Goal: Task Accomplishment & Management: Use online tool/utility

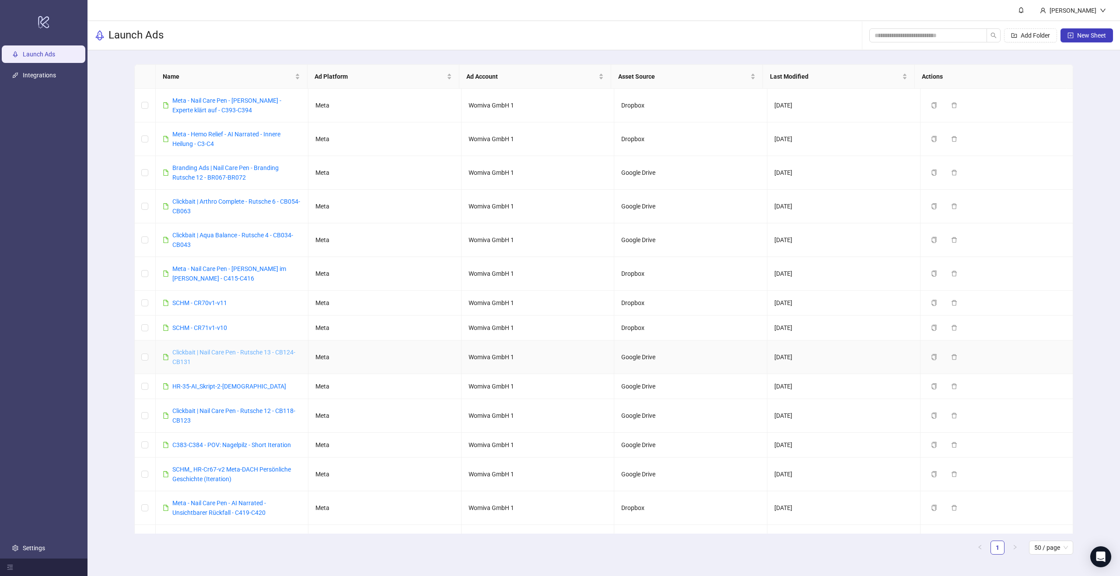
click at [239, 352] on link "Clickbait | Nail Care Pen - Rutsche 13 - CB124-CB131" at bounding box center [233, 357] width 123 height 17
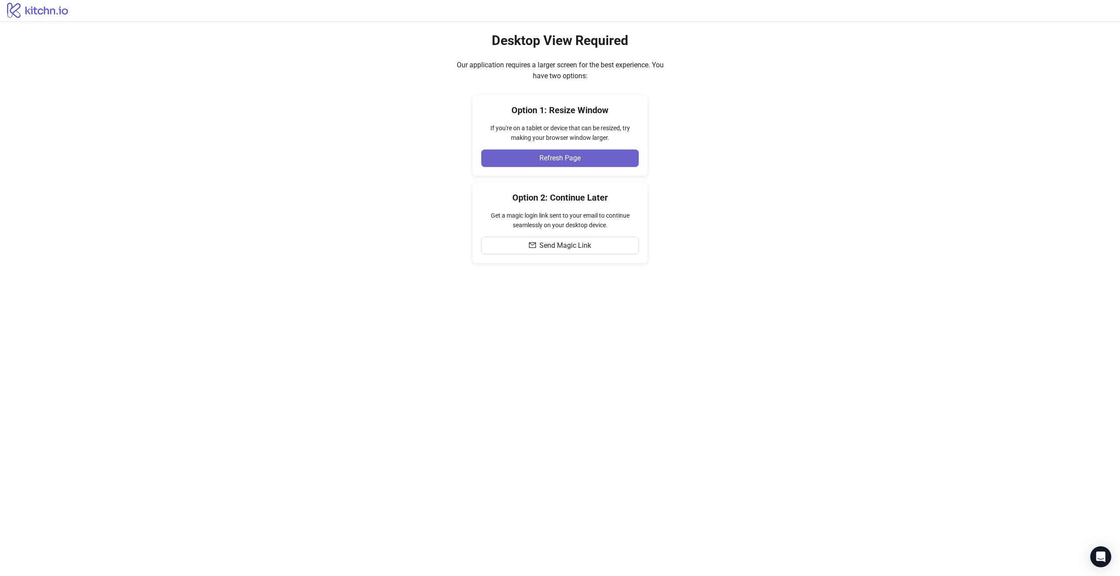
click at [599, 157] on button "Refresh Page" at bounding box center [559, 158] width 157 height 17
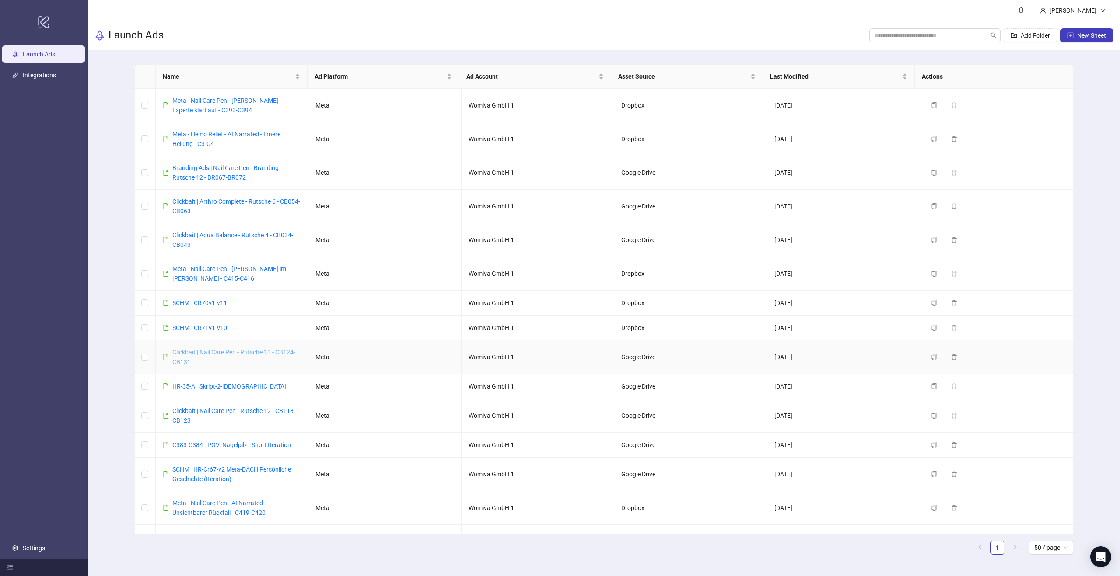
click at [271, 353] on link "Clickbait | Nail Care Pen - Rutsche 13 - CB124-CB131" at bounding box center [233, 357] width 123 height 17
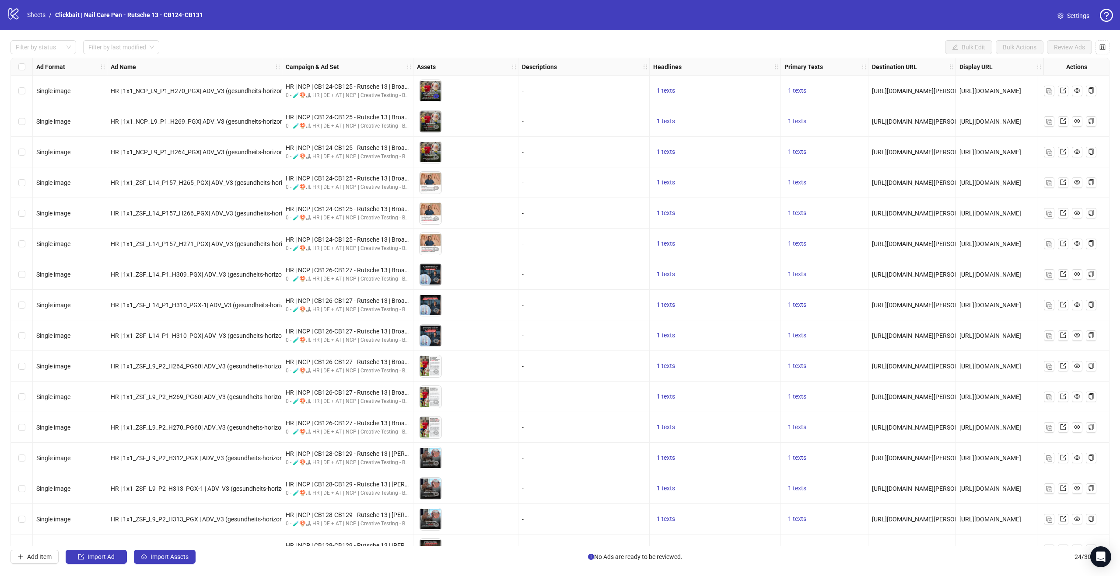
click at [437, 99] on icon "eye" at bounding box center [436, 96] width 6 height 6
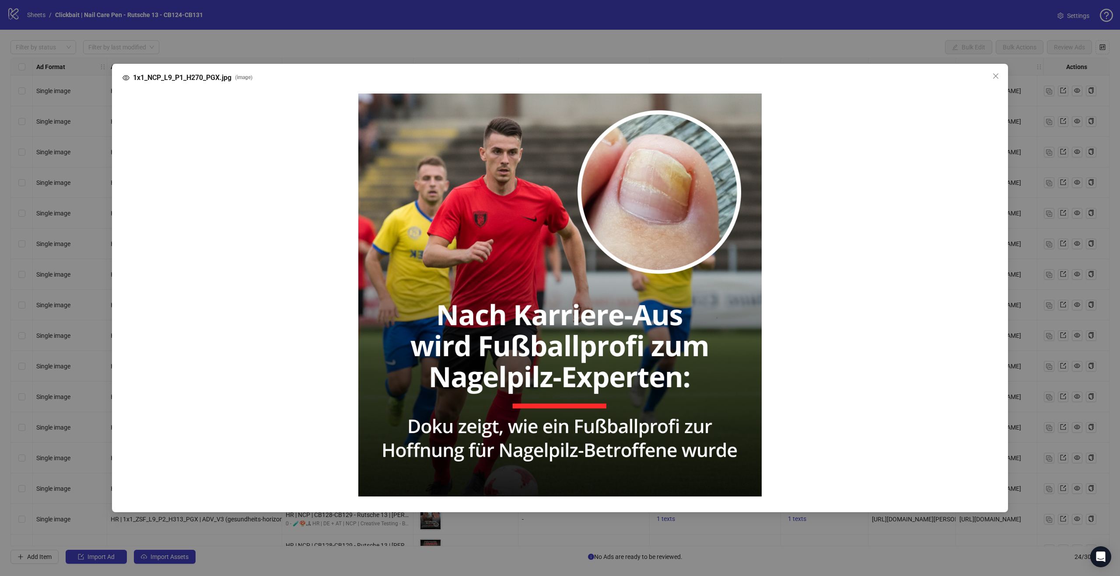
click at [505, 83] on div "1x1_NCP_L9_P1_H270_PGX.jpg ( image )" at bounding box center [559, 78] width 875 height 10
click at [996, 77] on icon "close" at bounding box center [995, 75] width 5 height 5
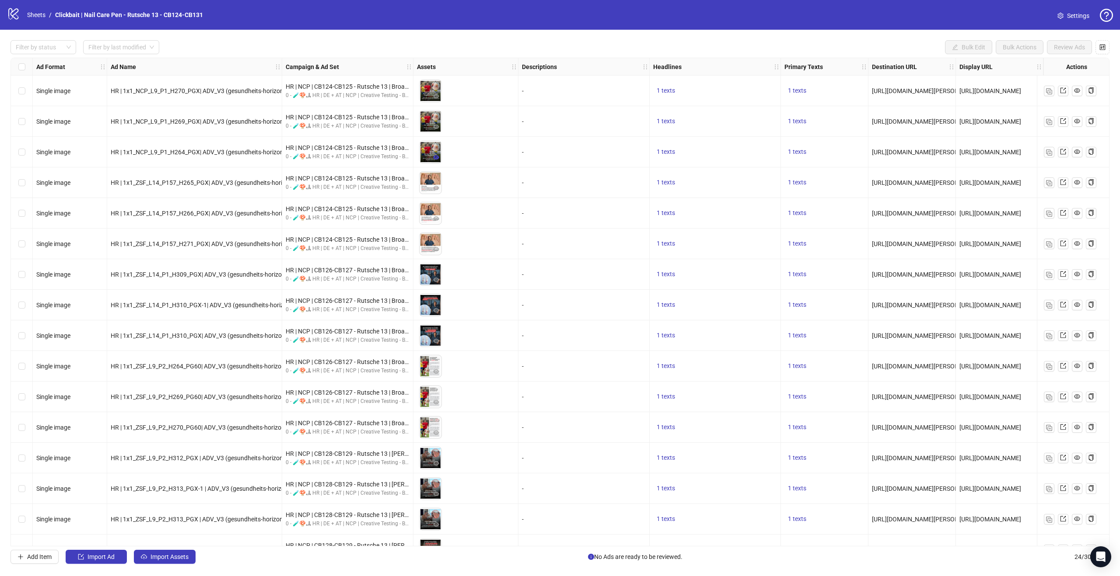
click at [437, 157] on icon "eye" at bounding box center [436, 157] width 6 height 4
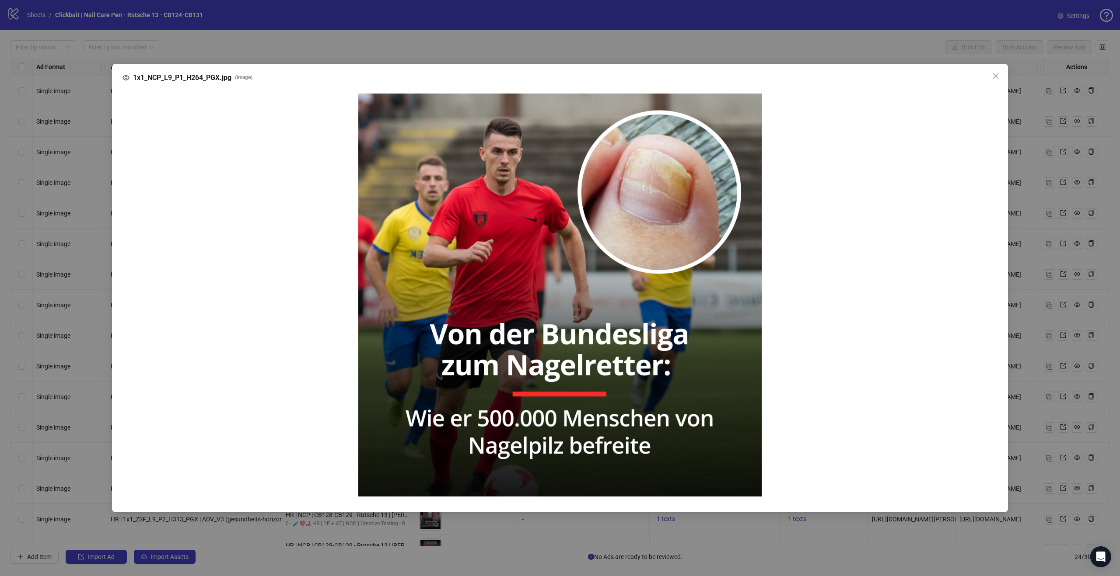
click at [994, 77] on icon "close" at bounding box center [995, 76] width 7 height 7
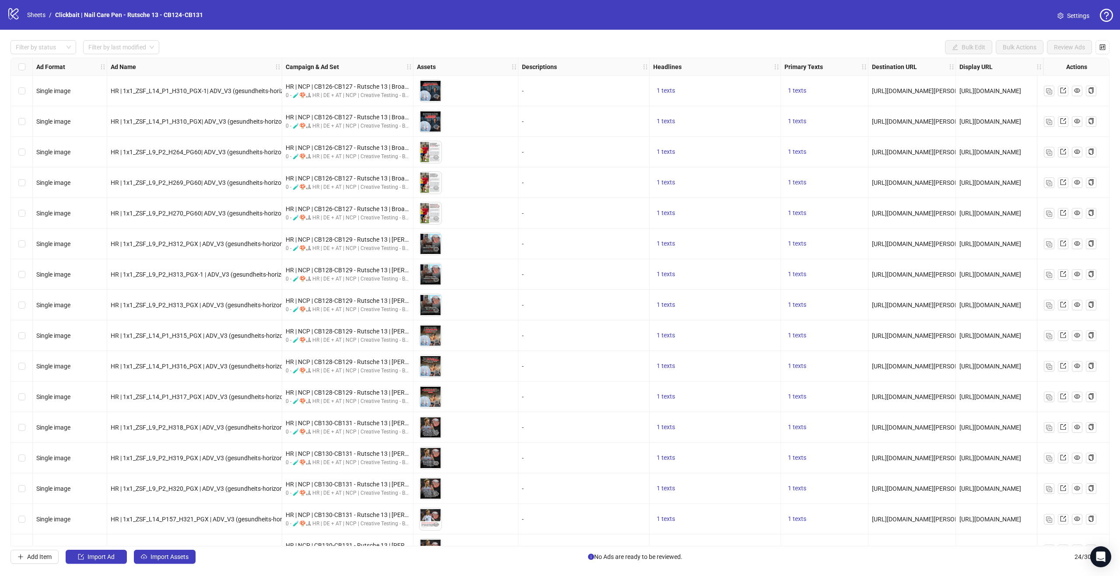
scroll to position [268, 0]
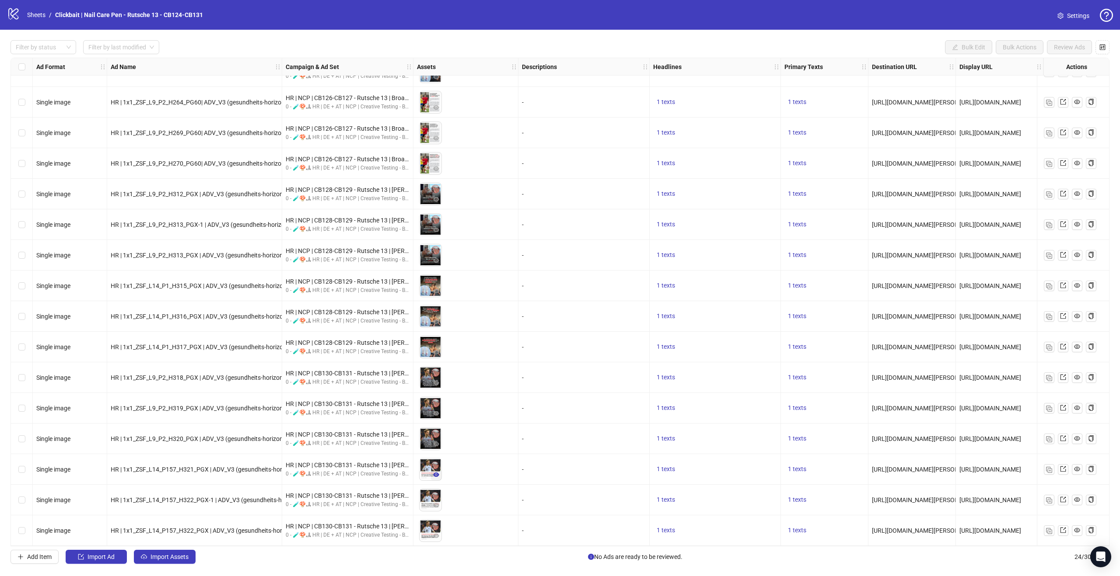
click at [436, 473] on icon "eye" at bounding box center [436, 475] width 6 height 4
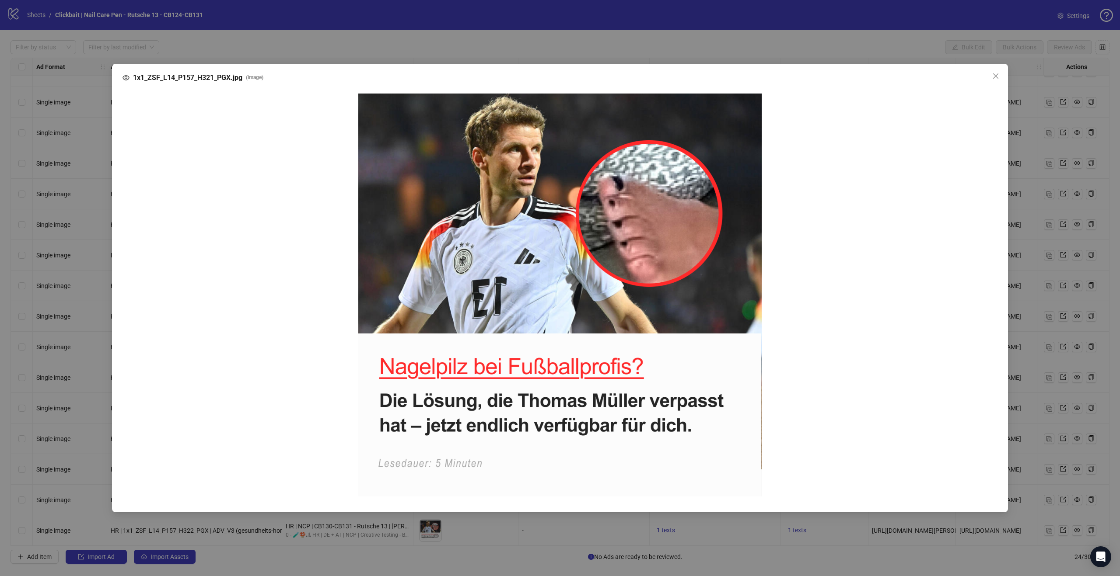
click at [1033, 299] on div "1x1_ZSF_L14_P157_H321_PGX.jpg ( image )" at bounding box center [560, 288] width 1120 height 576
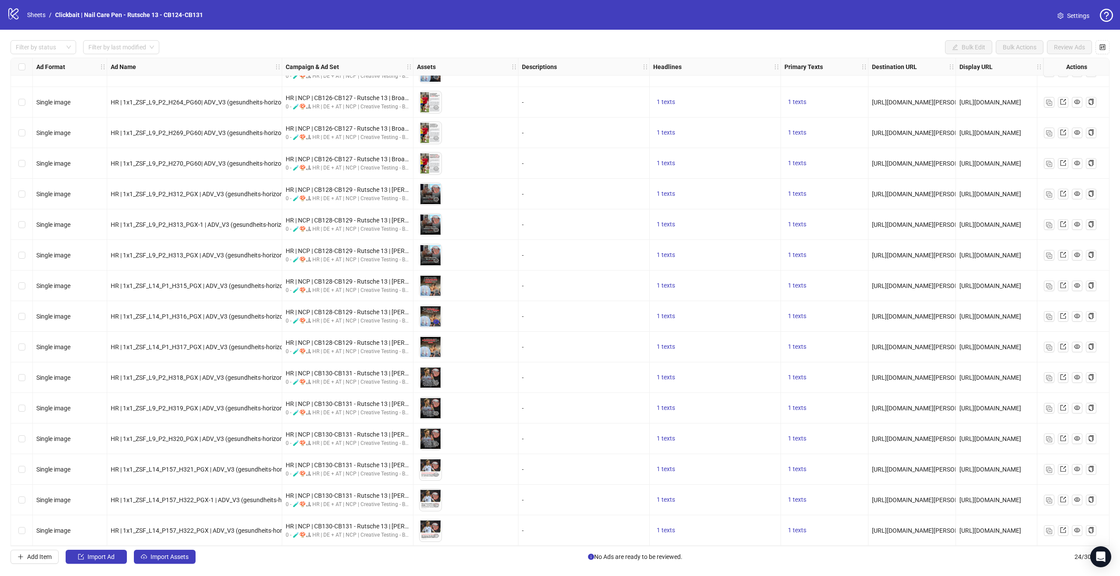
click at [440, 317] on button "button" at bounding box center [436, 322] width 10 height 10
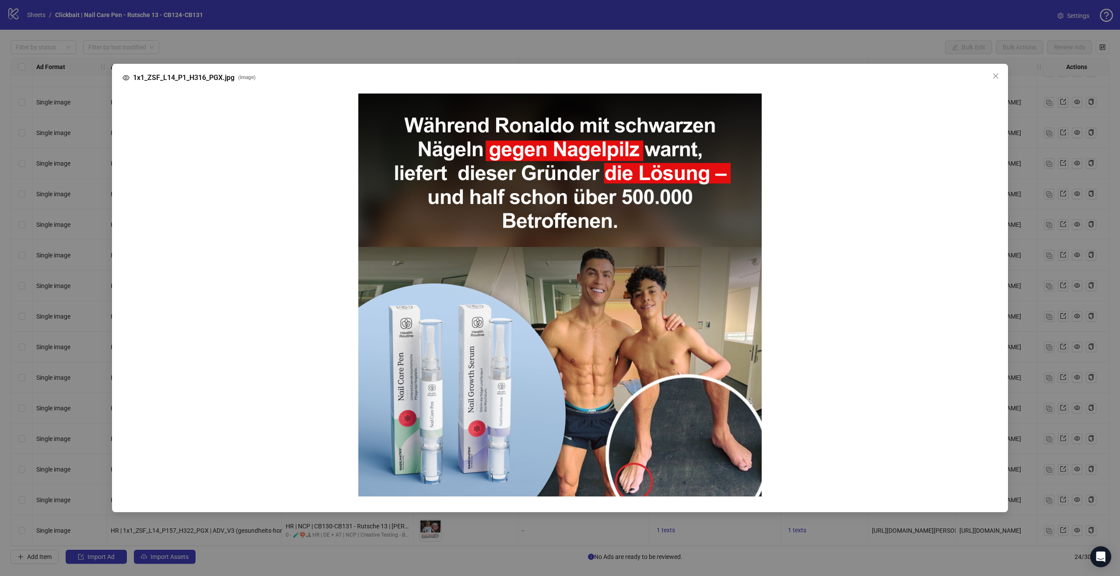
click at [756, 52] on div "1x1_ZSF_L14_P1_H316_PGX.jpg ( image )" at bounding box center [560, 288] width 1120 height 576
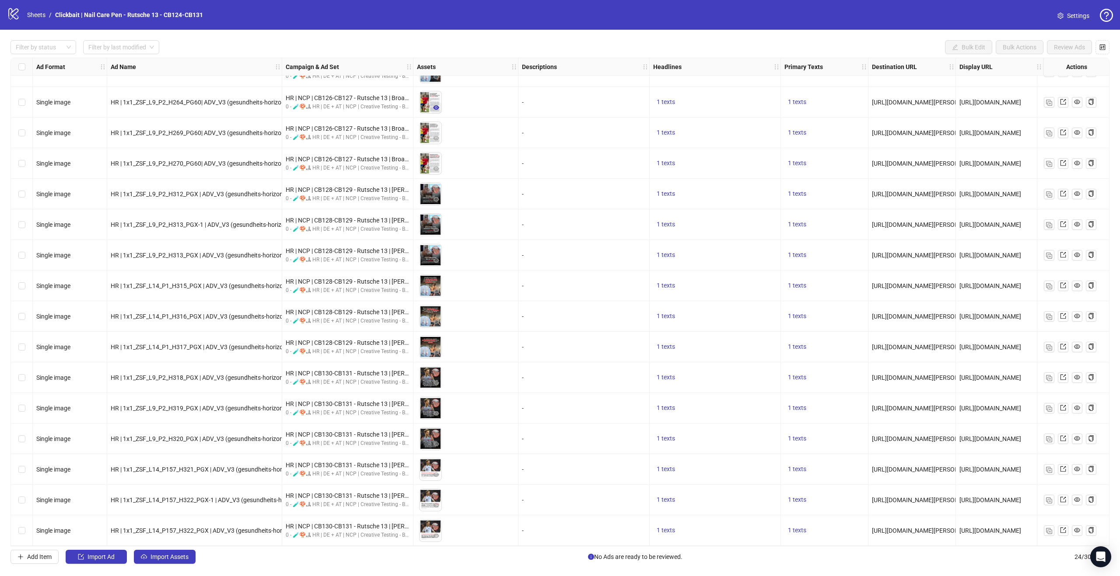
click at [435, 105] on icon "eye" at bounding box center [436, 108] width 6 height 6
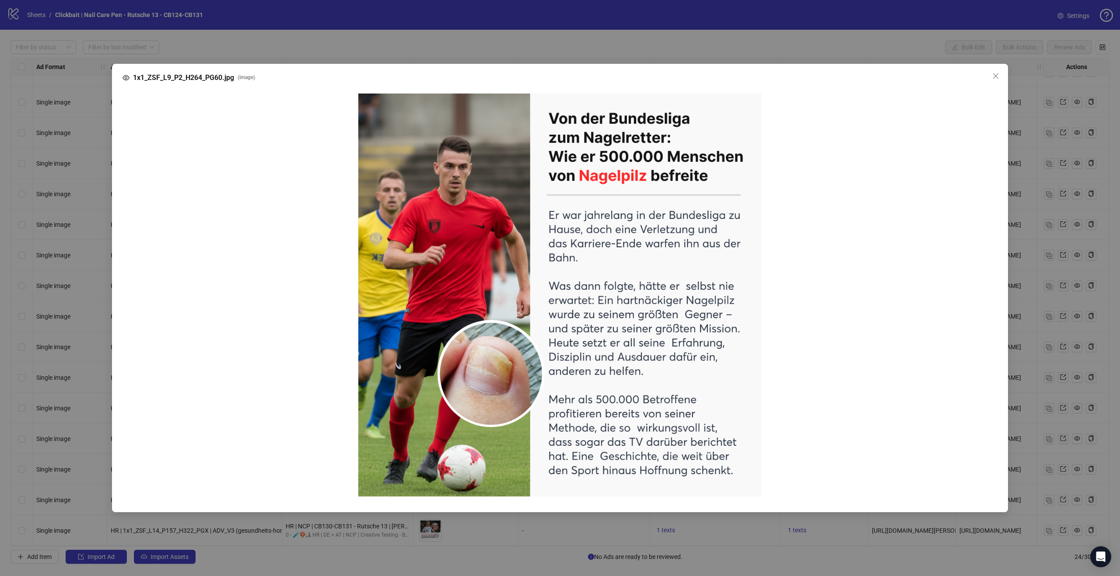
click at [583, 67] on div "1x1_ZSF_L9_P2_H264_PG60.jpg ( image )" at bounding box center [560, 288] width 896 height 449
click at [995, 74] on icon "close" at bounding box center [995, 76] width 7 height 7
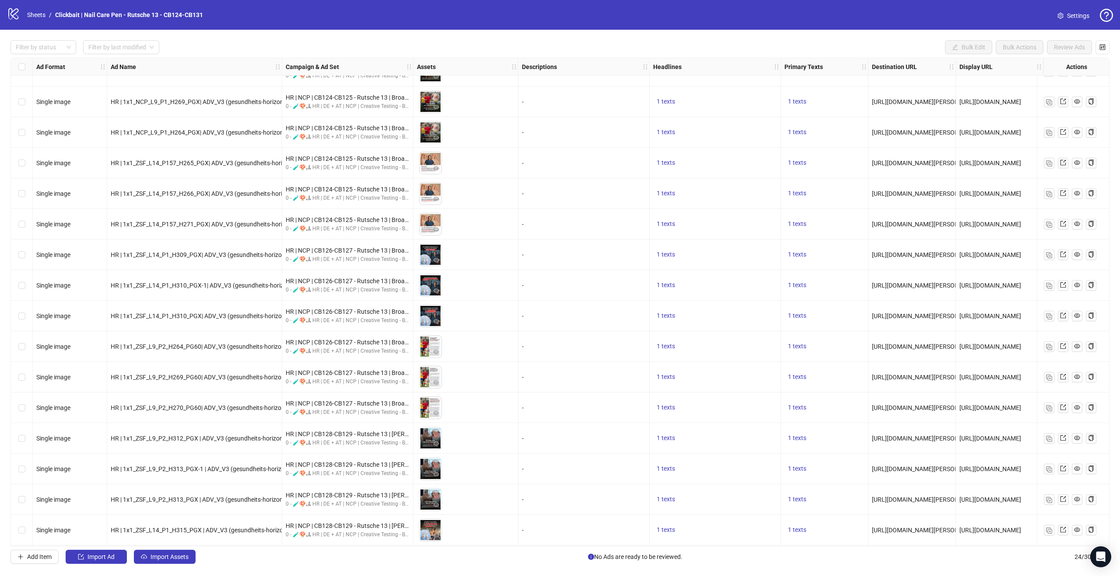
scroll to position [0, 0]
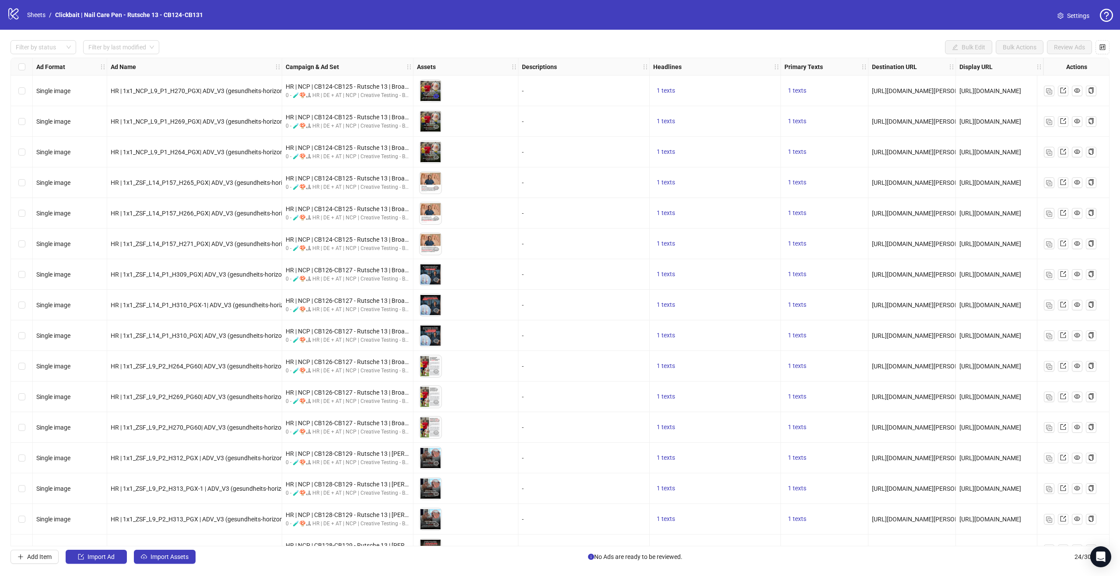
click at [433, 95] on icon "eye" at bounding box center [436, 96] width 6 height 6
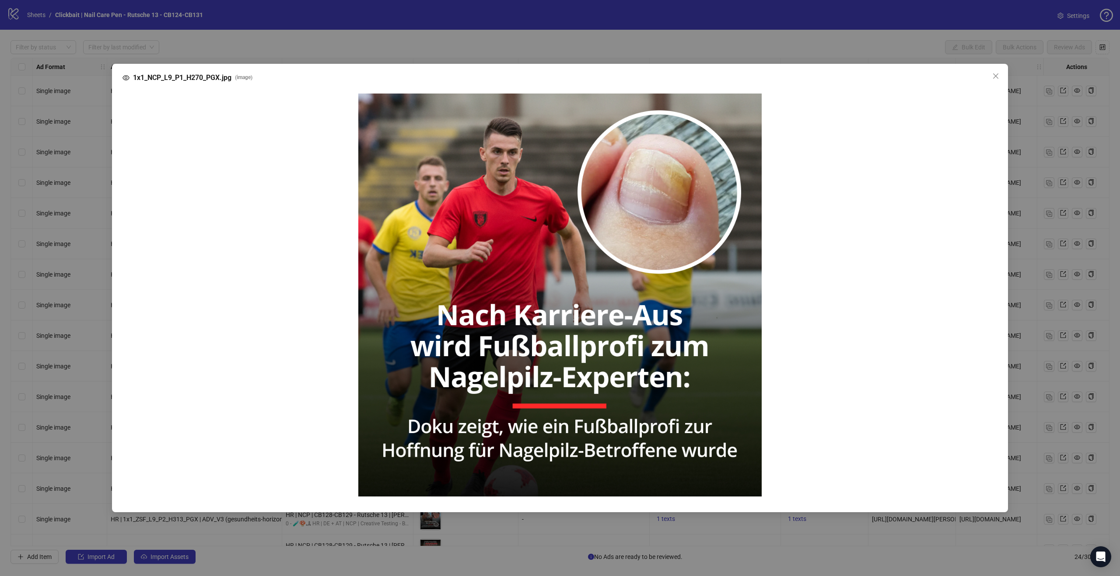
click at [535, 61] on div "1x1_NCP_L9_P1_H270_PGX.jpg ( image )" at bounding box center [560, 288] width 1120 height 576
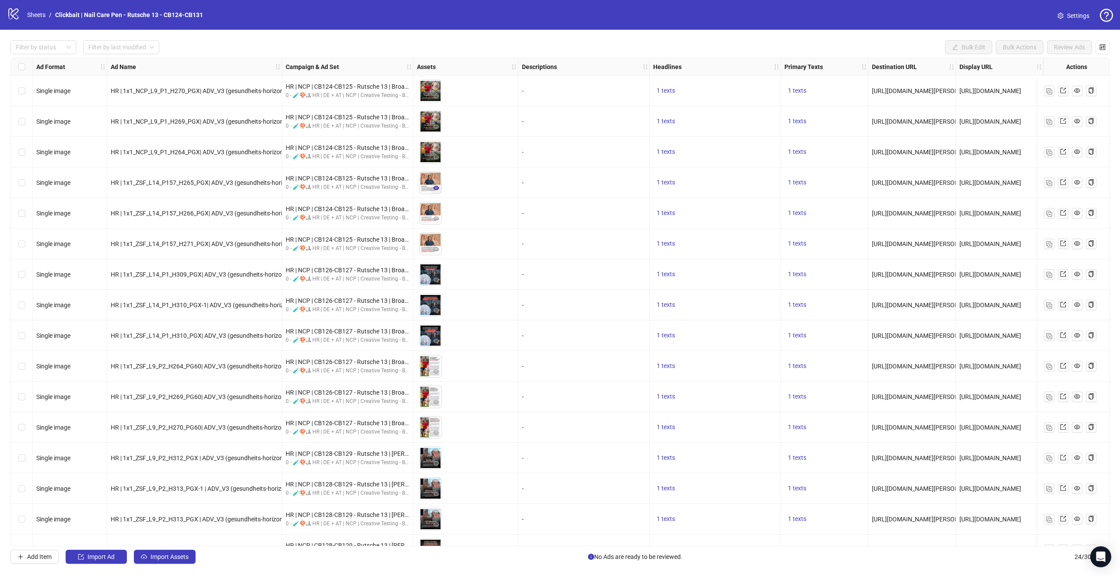
click at [439, 187] on icon "eye" at bounding box center [436, 188] width 6 height 6
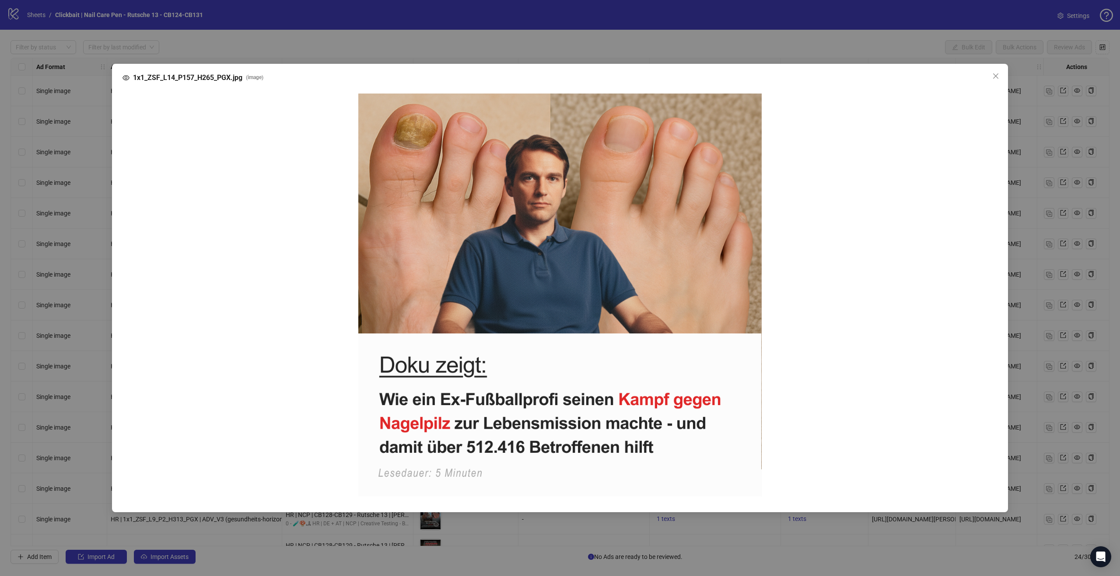
click at [655, 40] on div "1x1_ZSF_L14_P157_H265_PGX.jpg ( image )" at bounding box center [560, 288] width 1120 height 576
